Goal: Information Seeking & Learning: Learn about a topic

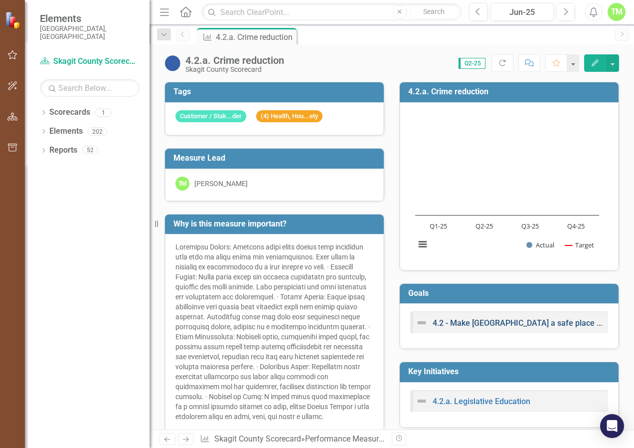
click at [484, 321] on link "4.2 - Make [GEOGRAPHIC_DATA] a safe place to live, work and visit through Educa…" at bounding box center [643, 322] width 421 height 9
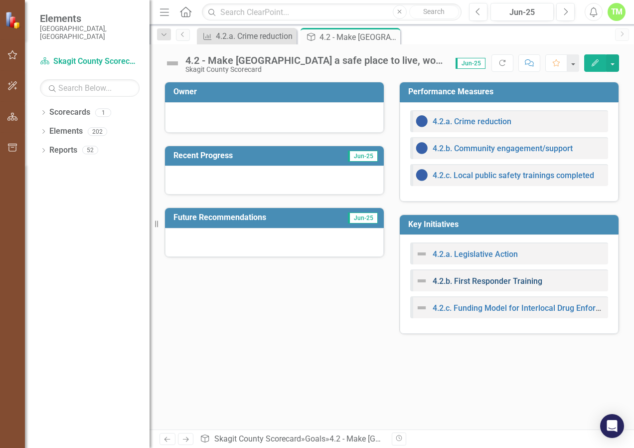
click at [488, 280] on link "4.2.b. First Responder Training" at bounding box center [488, 280] width 110 height 9
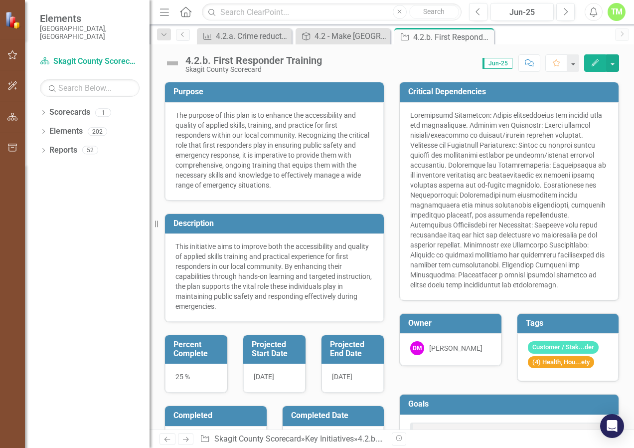
click at [266, 58] on div "4.2.b. First Responder Training" at bounding box center [253, 60] width 137 height 11
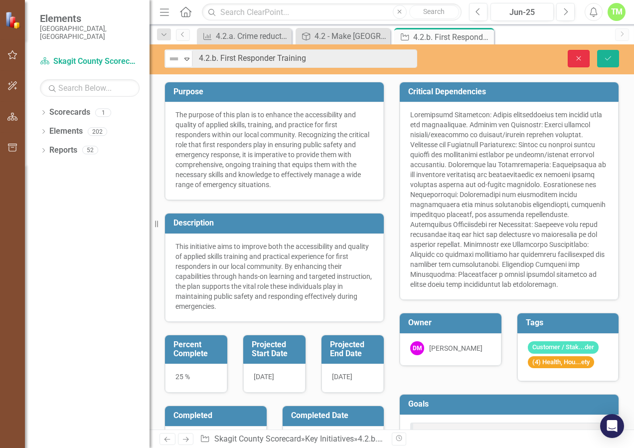
click at [575, 57] on icon "Close" at bounding box center [578, 58] width 9 height 7
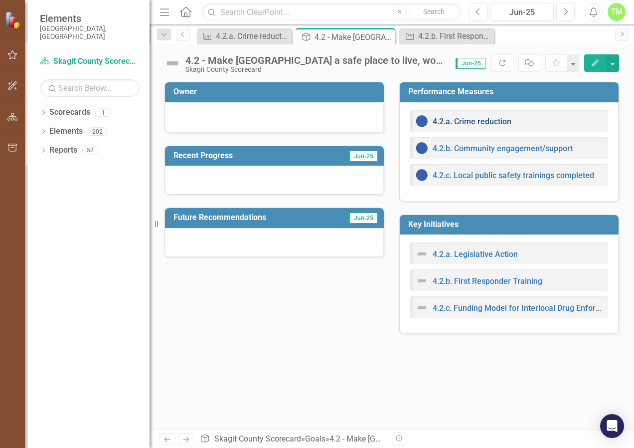
click at [468, 120] on link "4.2.a. Crime reduction" at bounding box center [472, 121] width 79 height 9
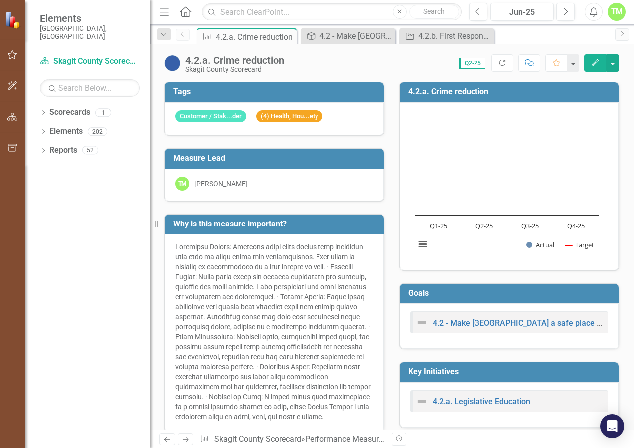
click at [272, 57] on div "4.2.a. Crime reduction" at bounding box center [234, 60] width 99 height 11
click at [512, 327] on div "4.2 - Make [GEOGRAPHIC_DATA] a safe place to live, work and visit through Educa…" at bounding box center [509, 323] width 187 height 12
click at [511, 321] on link "4.2 - Make [GEOGRAPHIC_DATA] a safe place to live, work and visit through Educa…" at bounding box center [643, 322] width 421 height 9
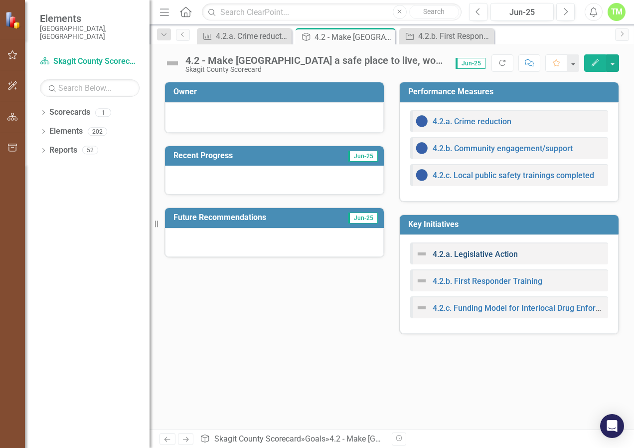
click at [480, 253] on link "4.2.a. Legislative Action" at bounding box center [475, 253] width 85 height 9
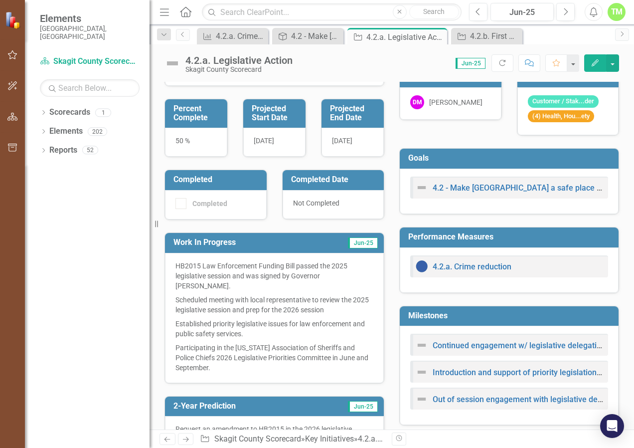
scroll to position [349, 0]
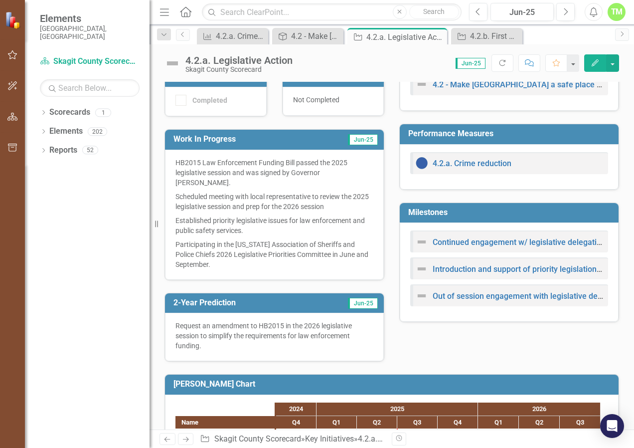
click at [465, 217] on h3 "Milestones" at bounding box center [510, 212] width 205 height 9
click at [450, 247] on link "Continued engagement w/ legislative delegation re: priority legislation, tracki…" at bounding box center [630, 241] width 395 height 9
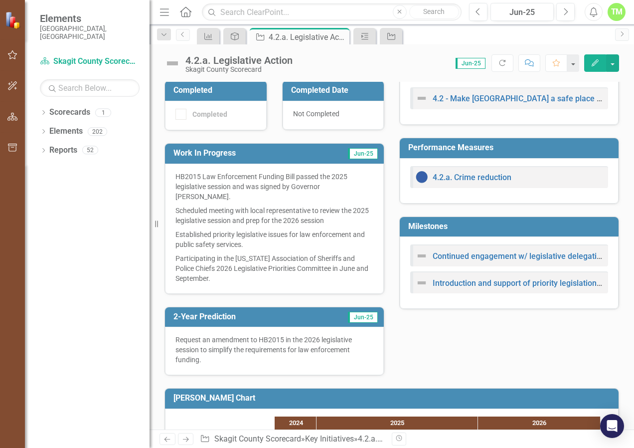
scroll to position [399, 0]
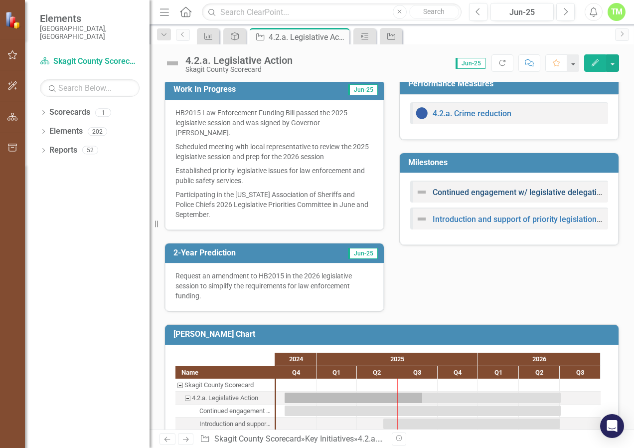
drag, startPoint x: 463, startPoint y: 202, endPoint x: 445, endPoint y: 199, distance: 18.2
click at [445, 197] on link "Continued engagement w/ legislative delegation re: priority legislation, tracki…" at bounding box center [630, 191] width 395 height 9
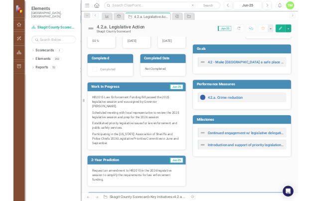
scroll to position [299, 0]
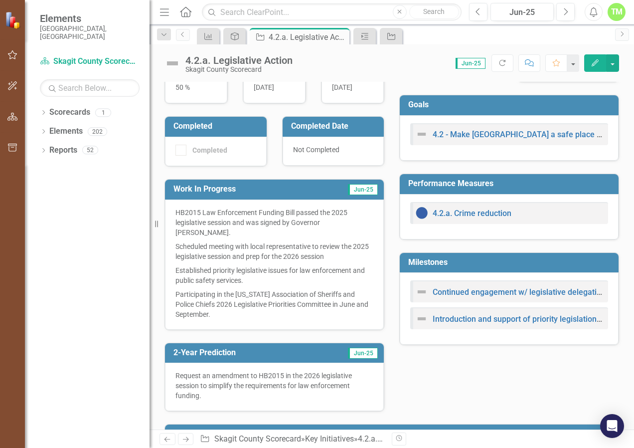
click at [417, 298] on img at bounding box center [422, 292] width 12 height 12
click at [480, 267] on h3 "Milestones" at bounding box center [510, 262] width 205 height 9
click at [453, 261] on div "Milestones" at bounding box center [509, 263] width 219 height 20
click at [455, 266] on h3 "Milestones" at bounding box center [510, 262] width 205 height 9
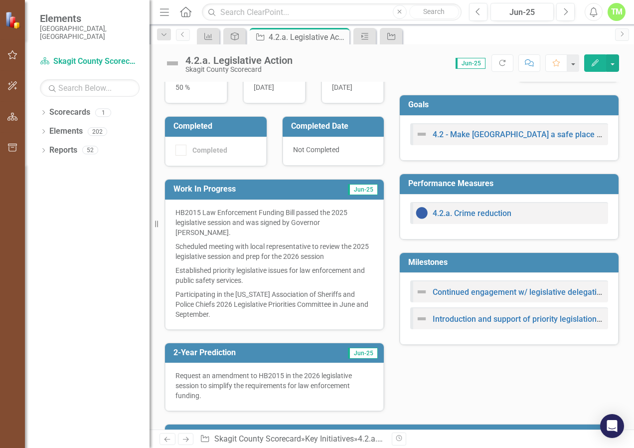
click at [455, 266] on h3 "Milestones" at bounding box center [510, 262] width 205 height 9
click at [457, 263] on div "Milestones" at bounding box center [509, 263] width 219 height 20
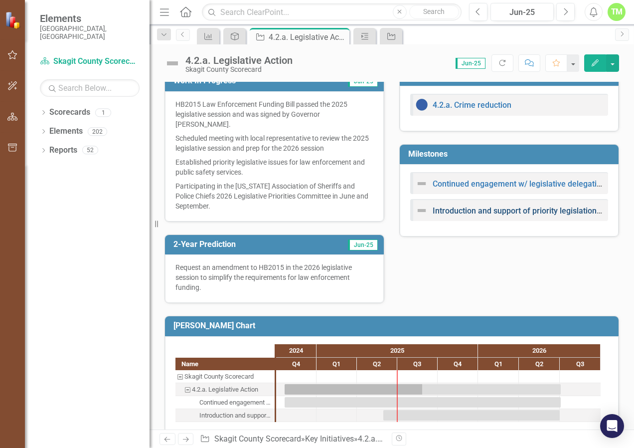
scroll to position [409, 0]
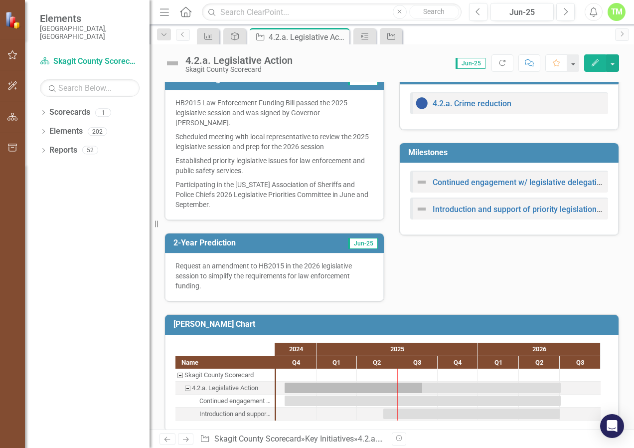
click at [467, 157] on h3 "Milestones" at bounding box center [510, 152] width 205 height 9
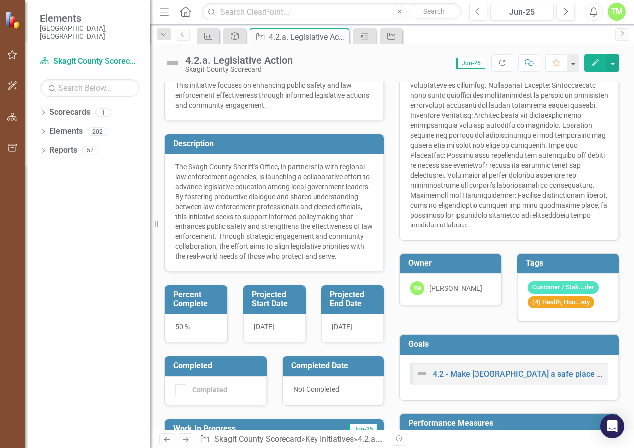
scroll to position [309, 0]
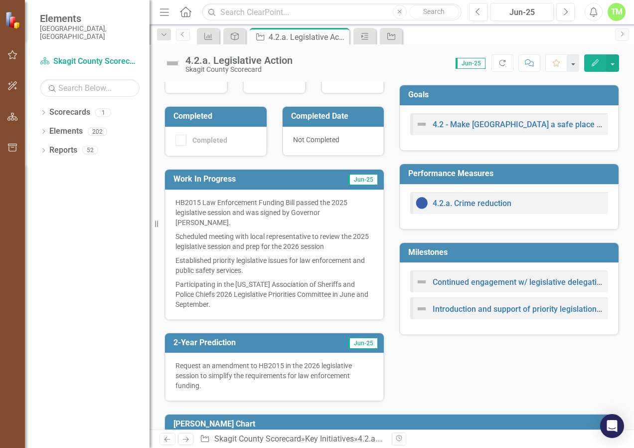
click at [477, 256] on h3 "Milestones" at bounding box center [510, 252] width 205 height 9
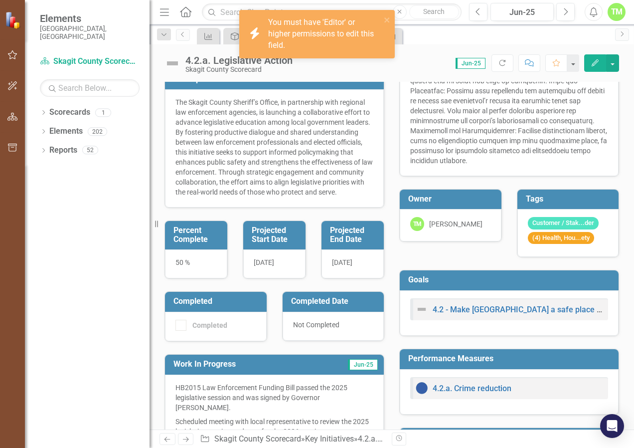
scroll to position [110, 0]
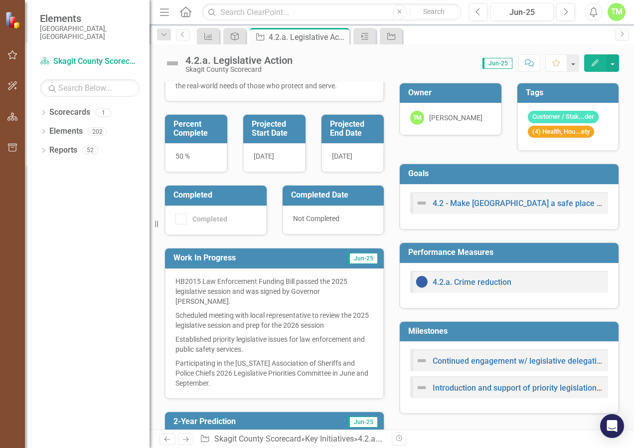
scroll to position [299, 0]
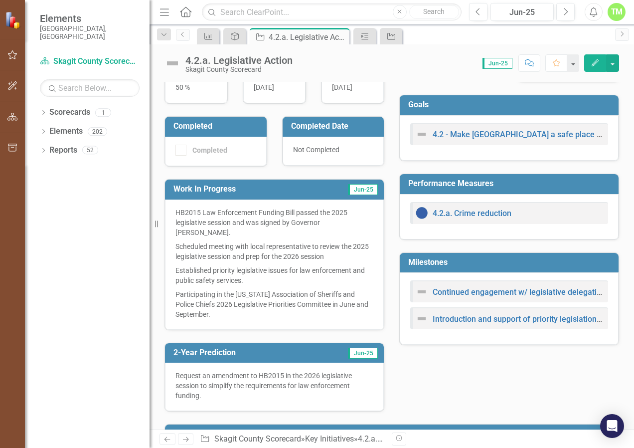
click at [464, 267] on h3 "Milestones" at bounding box center [510, 262] width 205 height 9
click at [454, 267] on h3 "Milestones" at bounding box center [510, 262] width 205 height 9
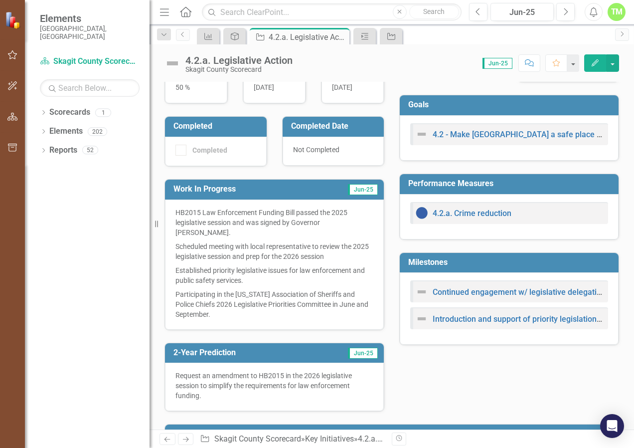
click at [454, 267] on h3 "Milestones" at bounding box center [510, 262] width 205 height 9
click at [448, 294] on div "Continued engagement w/ legislative delegation re: priority legislation, tracki…" at bounding box center [509, 292] width 187 height 12
click at [454, 297] on link "Continued engagement w/ legislative delegation re: priority legislation, tracki…" at bounding box center [630, 291] width 395 height 9
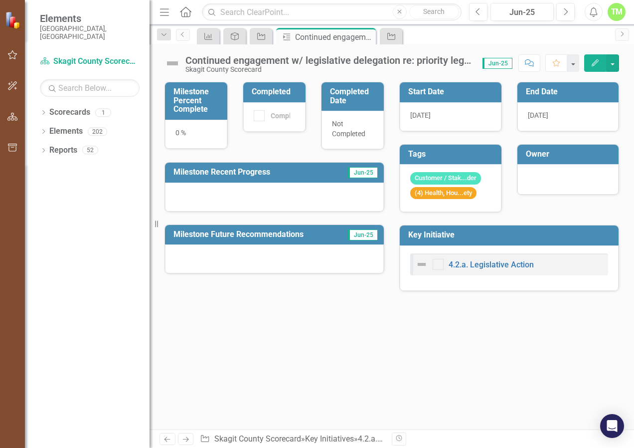
click at [292, 59] on div "Continued engagement w/ legislative delegation re: priority legislation, tracki…" at bounding box center [328, 60] width 287 height 11
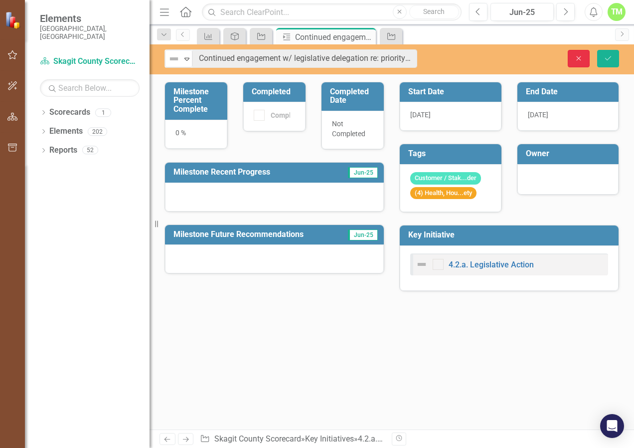
click at [568, 58] on button "Close" at bounding box center [579, 58] width 22 height 17
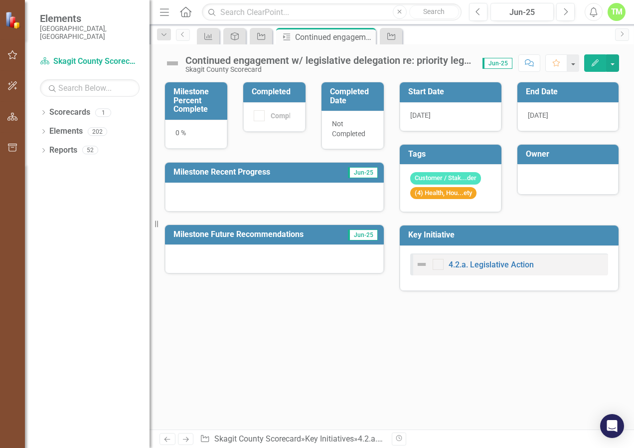
click at [331, 60] on div "Continued engagement w/ legislative delegation re: priority legislation, tracki…" at bounding box center [328, 60] width 287 height 11
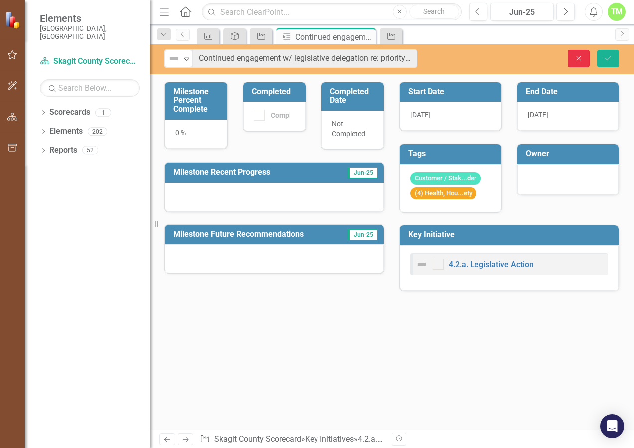
click at [579, 58] on icon "button" at bounding box center [579, 58] width 4 height 4
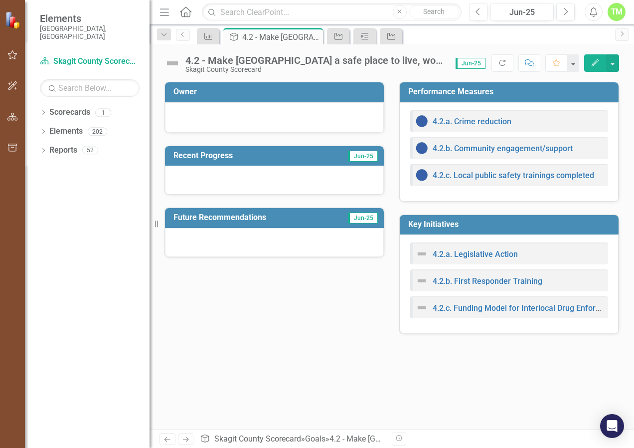
click at [486, 248] on div "4.2.a. Legislative Action" at bounding box center [467, 254] width 102 height 12
click at [484, 254] on link "4.2.a. Legislative Action" at bounding box center [475, 253] width 85 height 9
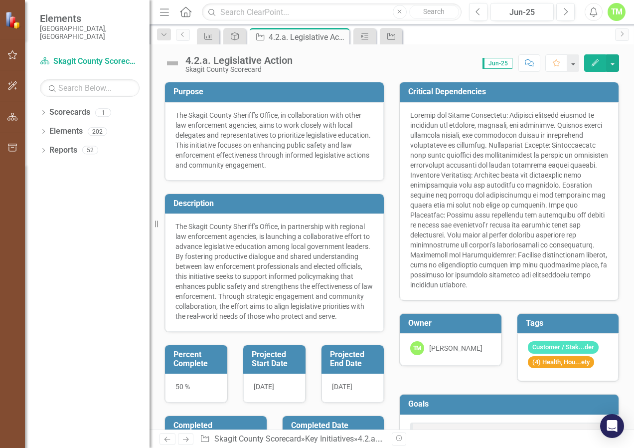
click at [274, 250] on p "The Skagit County Sheriff’s Office, in partnership with regional law enforcemen…" at bounding box center [274, 271] width 198 height 100
click at [614, 67] on button "button" at bounding box center [612, 62] width 13 height 17
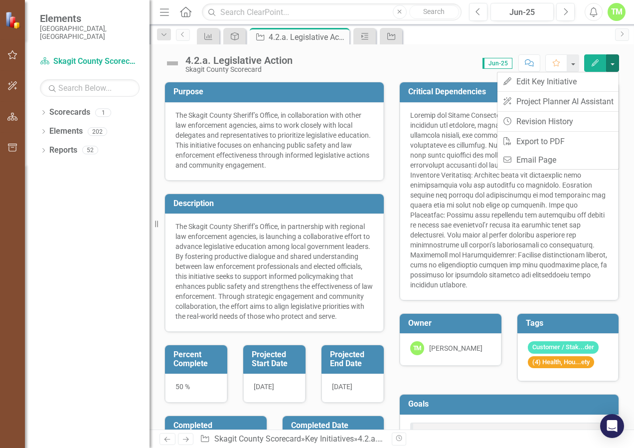
click at [312, 203] on h3 "Description" at bounding box center [275, 203] width 205 height 9
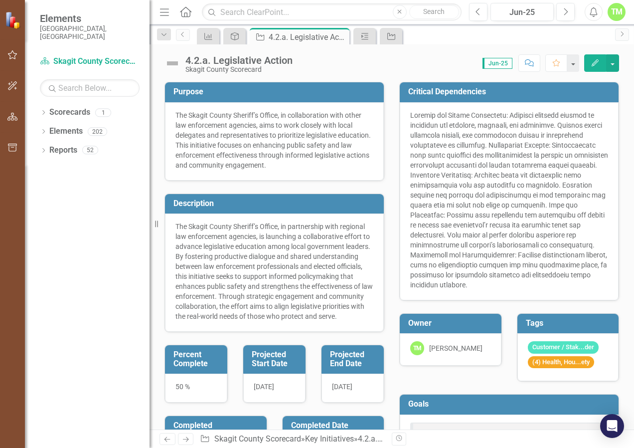
click at [312, 203] on h3 "Description" at bounding box center [275, 203] width 205 height 9
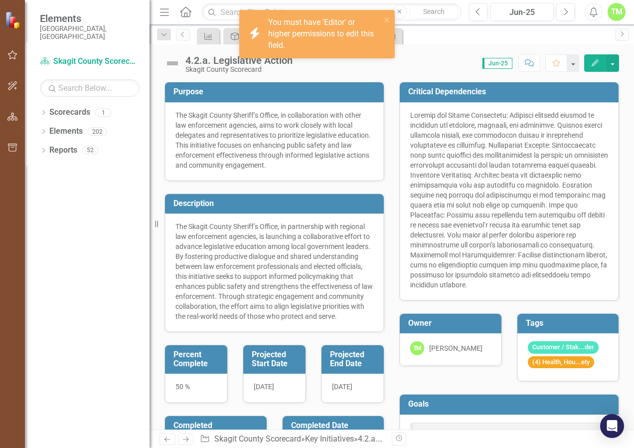
click at [303, 204] on h3 "Description" at bounding box center [275, 203] width 205 height 9
click at [294, 247] on p "The Skagit County Sheriff’s Office, in partnership with regional law enforcemen…" at bounding box center [274, 271] width 198 height 100
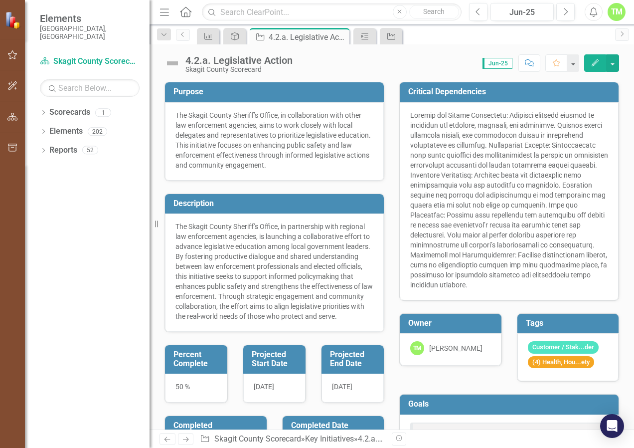
click at [294, 236] on p "The Skagit County Sheriff’s Office, in partnership with regional law enforcemen…" at bounding box center [274, 271] width 198 height 100
click at [300, 130] on p "The Skagit County Sheriff’s Office, in collaboration with other law enforcement…" at bounding box center [274, 140] width 198 height 60
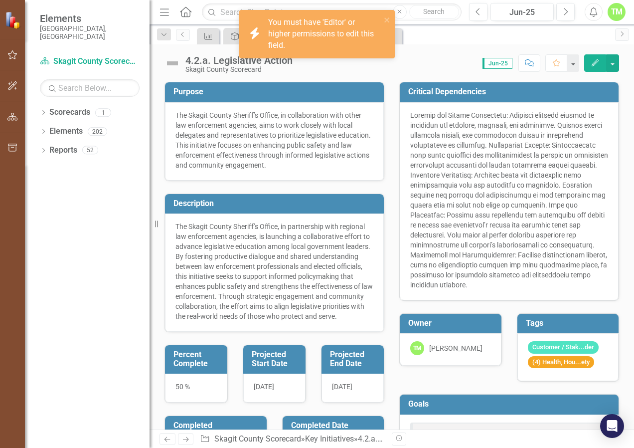
click at [458, 163] on div at bounding box center [509, 199] width 198 height 179
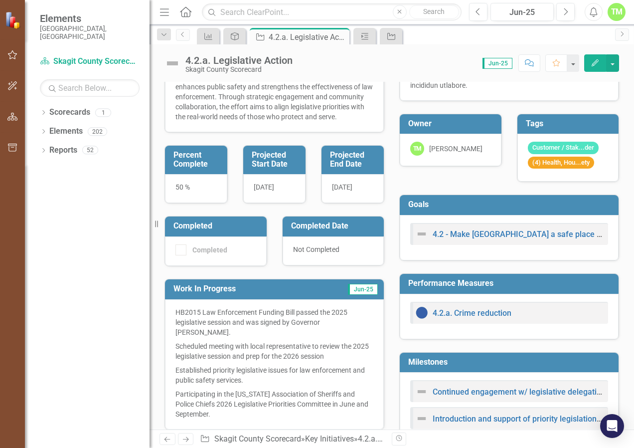
scroll to position [349, 0]
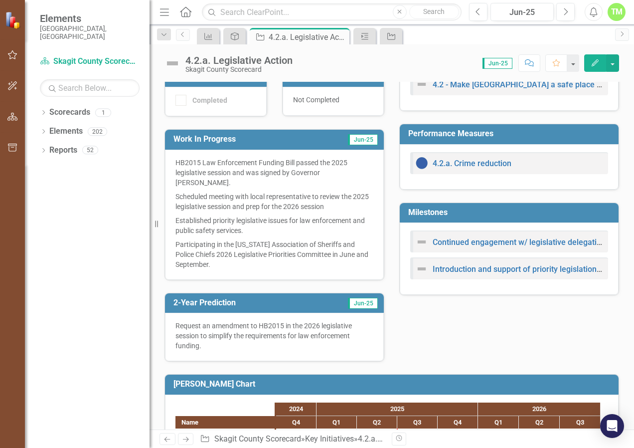
click at [473, 217] on h3 "Milestones" at bounding box center [510, 212] width 205 height 9
click at [476, 217] on h3 "Milestones" at bounding box center [510, 212] width 205 height 9
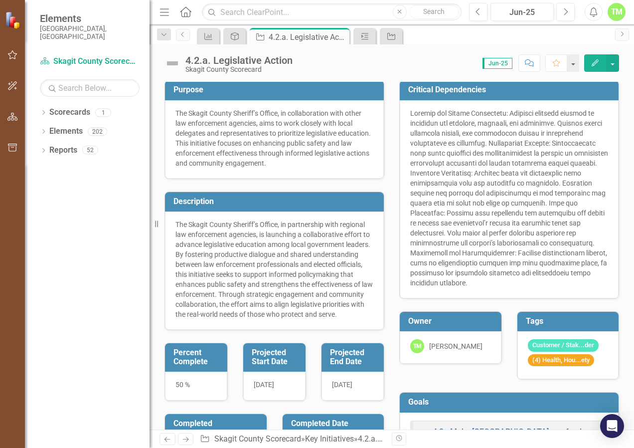
scroll to position [0, 0]
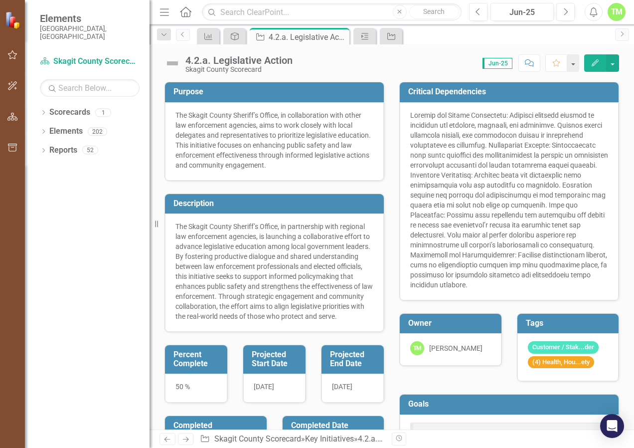
click at [617, 7] on div "TM" at bounding box center [617, 12] width 18 height 18
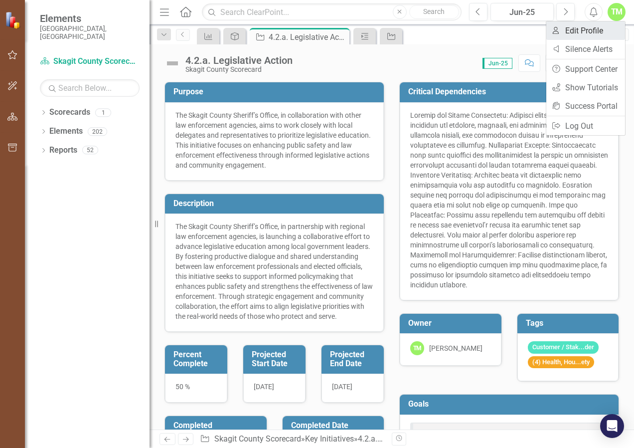
click at [585, 26] on link "User Edit Profile" at bounding box center [585, 30] width 79 height 18
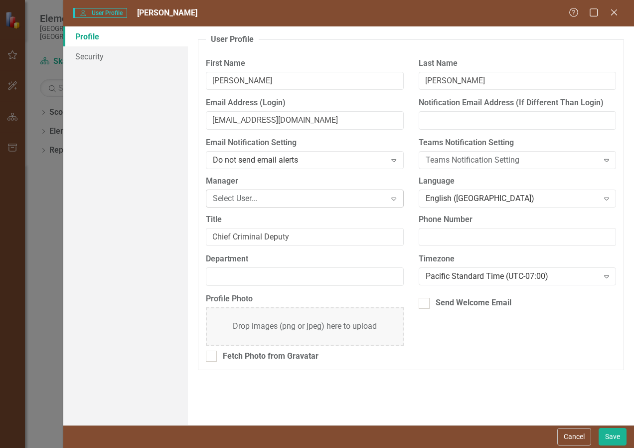
click at [330, 199] on div "Select User..." at bounding box center [299, 197] width 173 height 11
click at [190, 199] on div "User Profile ClearPoint has a wealth of options to help you ensure that people …" at bounding box center [411, 225] width 446 height 398
click at [564, 437] on button "Cancel" at bounding box center [574, 436] width 34 height 17
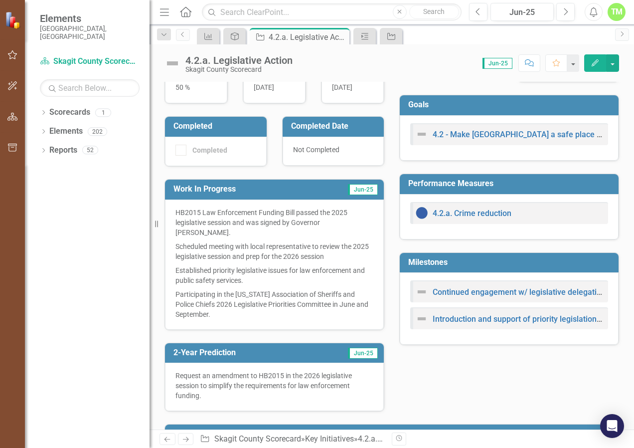
scroll to position [100, 0]
